Goal: Information Seeking & Learning: Learn about a topic

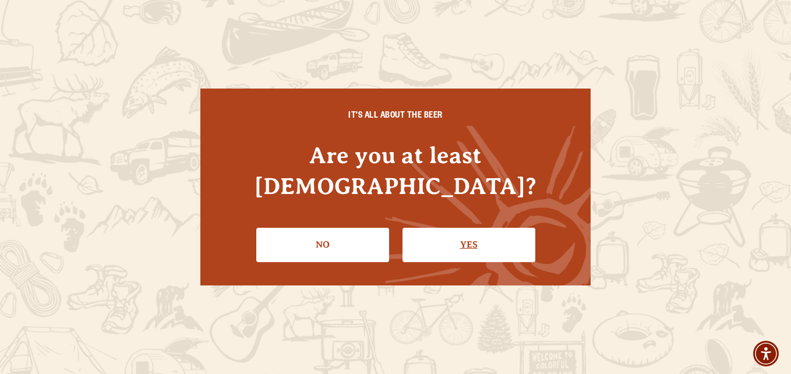
click at [490, 228] on link "Yes" at bounding box center [469, 245] width 133 height 34
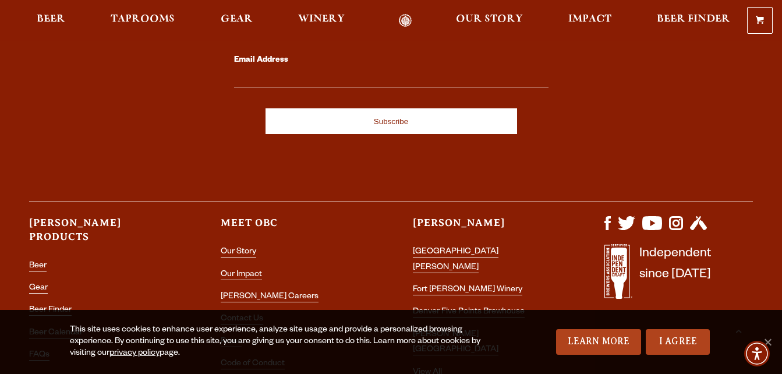
scroll to position [3383, 0]
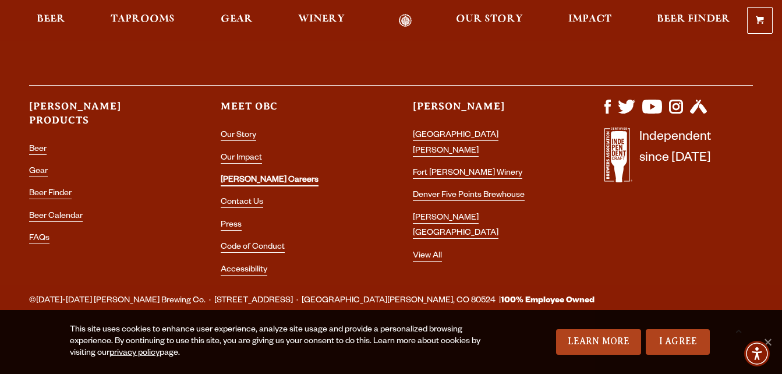
click at [241, 182] on link "[PERSON_NAME] Careers" at bounding box center [270, 181] width 98 height 10
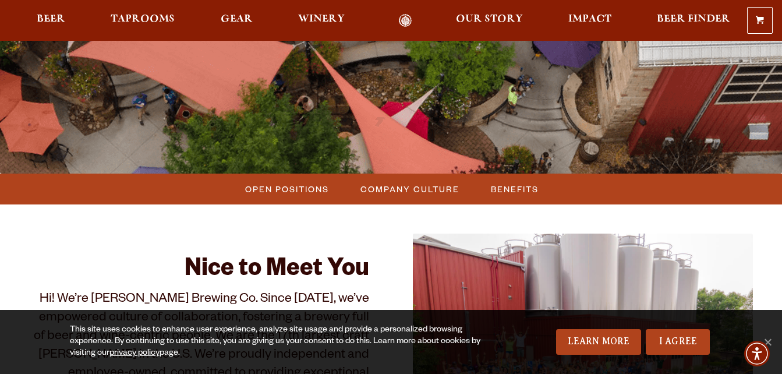
scroll to position [242, 0]
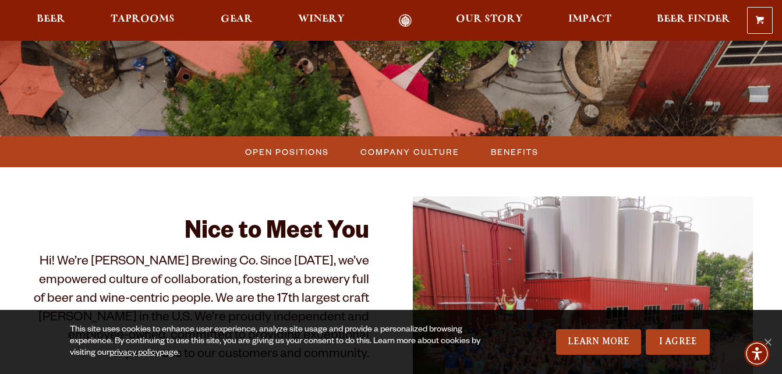
click at [270, 150] on span "Open Positions" at bounding box center [287, 151] width 84 height 17
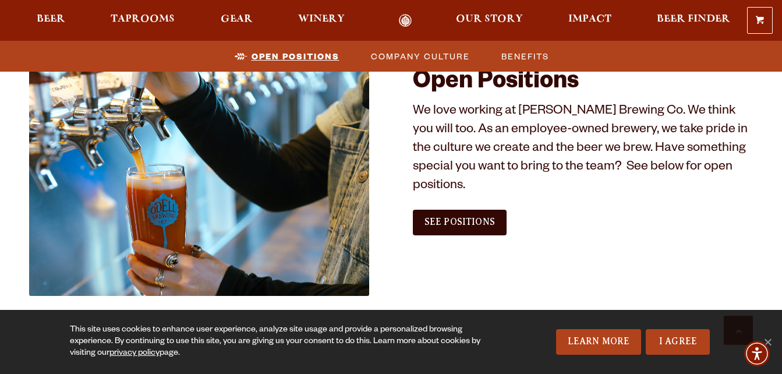
scroll to position [689, 0]
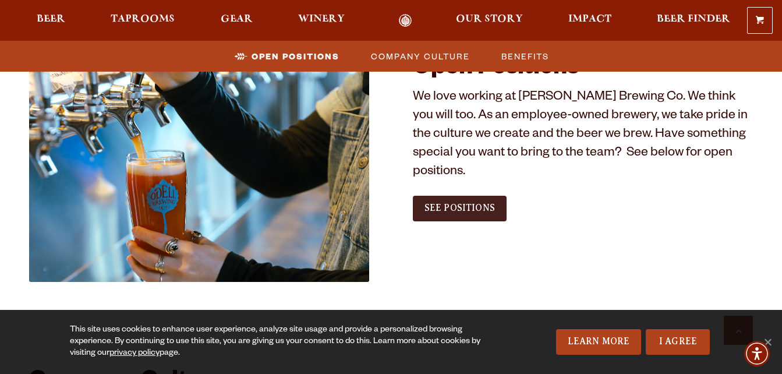
click at [456, 203] on span "See Positions" at bounding box center [460, 208] width 70 height 10
